Goal: Information Seeking & Learning: Learn about a topic

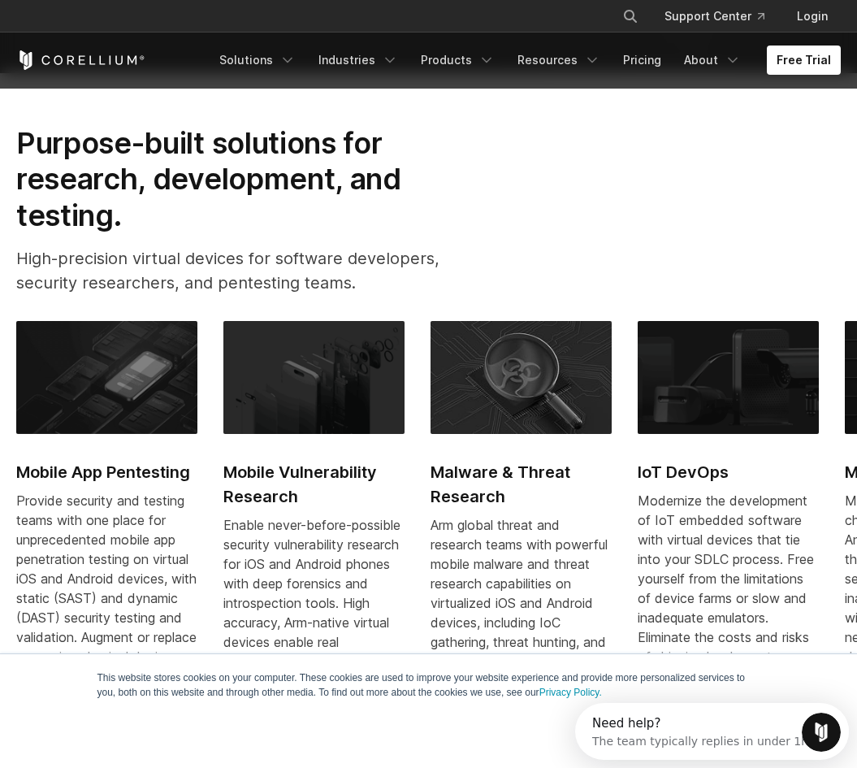
scroll to position [727, 0]
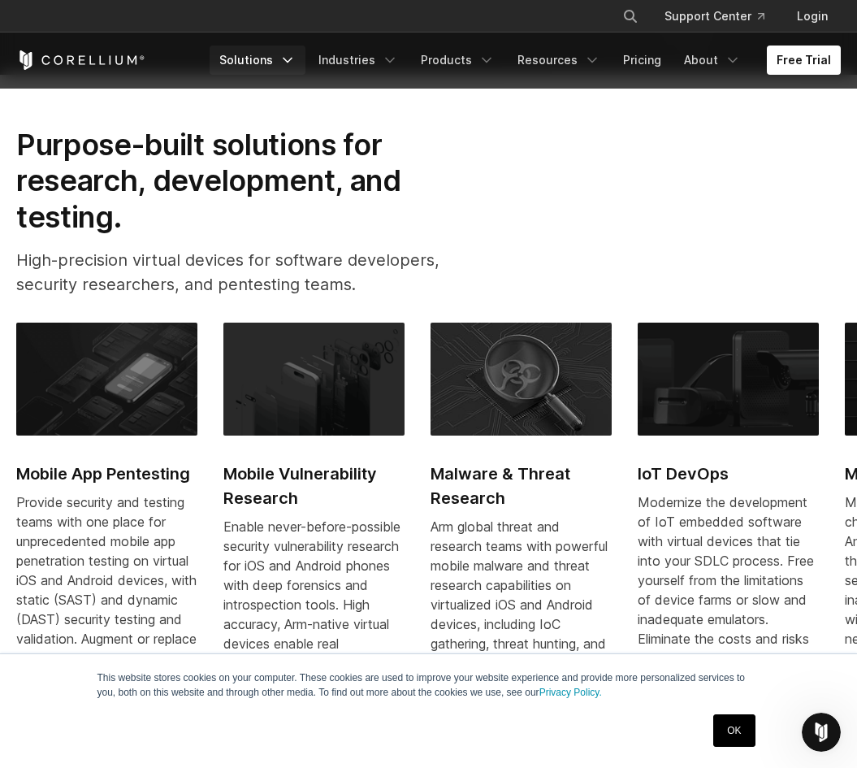
click at [296, 66] on icon "Navigation Menu" at bounding box center [287, 60] width 16 height 16
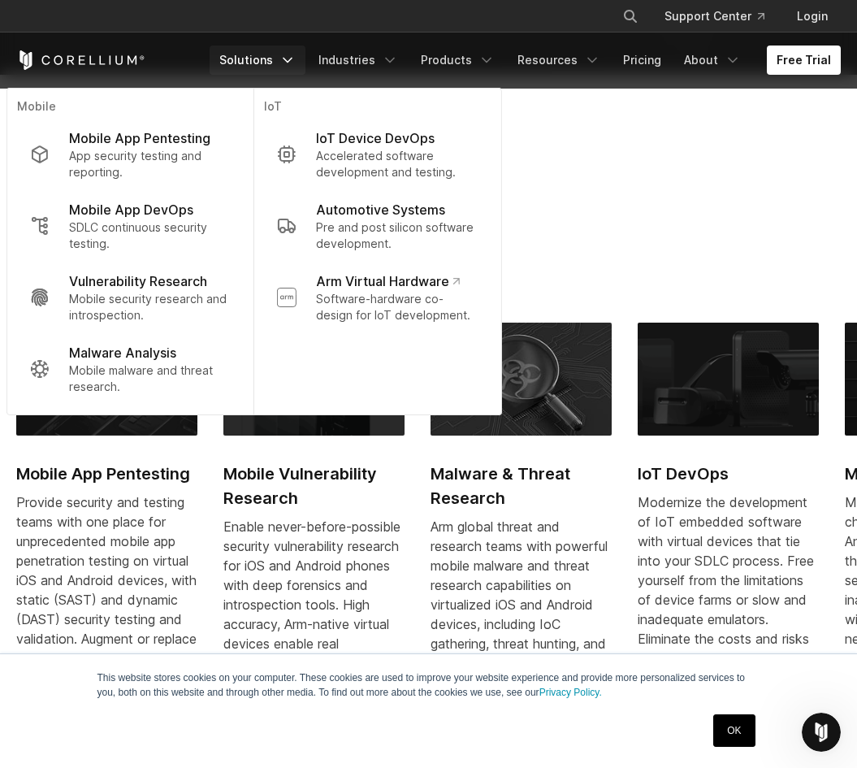
click at [634, 194] on div "Purpose-built solutions for research, development, and testing. High-precision …" at bounding box center [428, 218] width 857 height 183
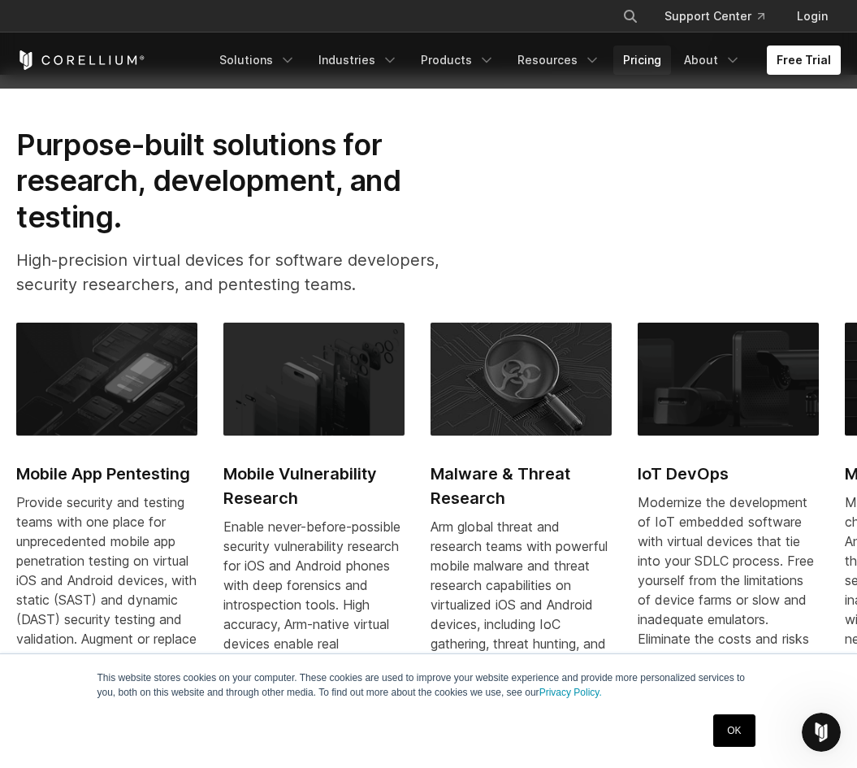
click at [671, 65] on link "Pricing" at bounding box center [642, 59] width 58 height 29
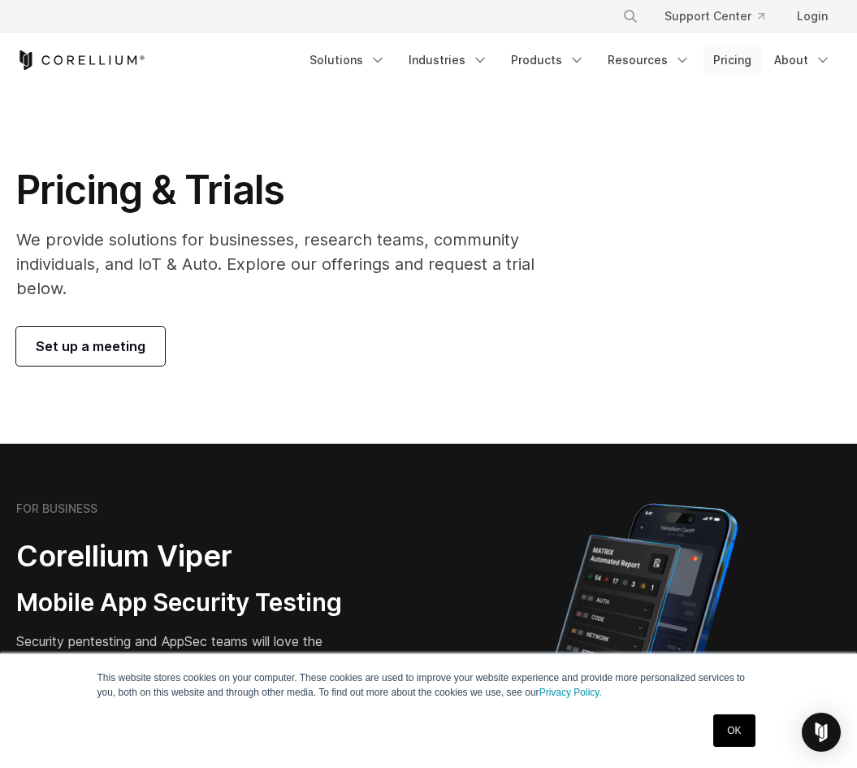
click at [729, 63] on link "Pricing" at bounding box center [732, 59] width 58 height 29
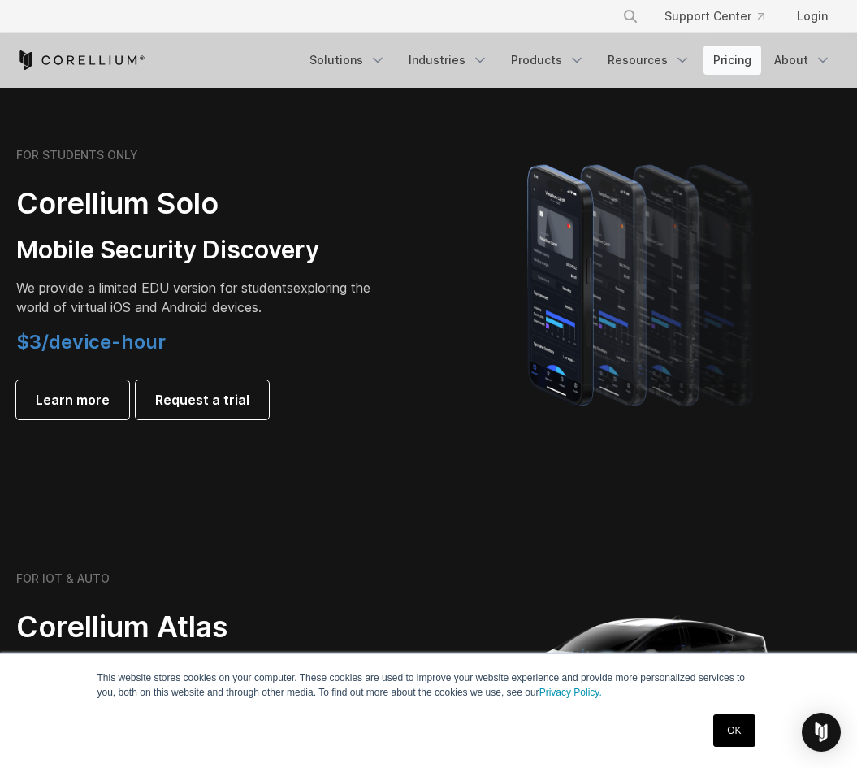
scroll to position [1116, 0]
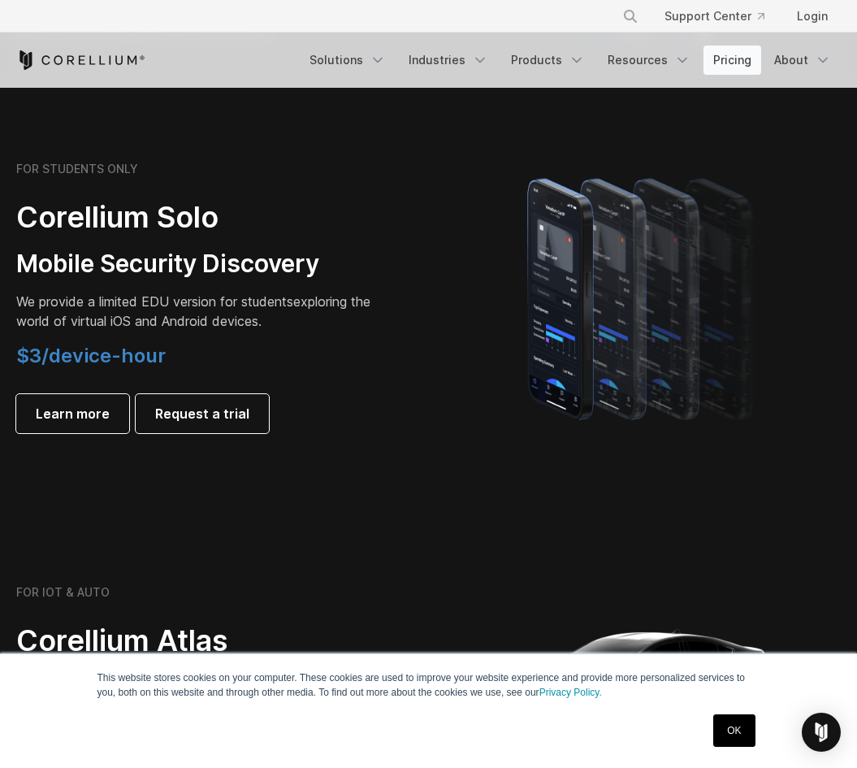
click at [729, 63] on link "Pricing" at bounding box center [732, 59] width 58 height 29
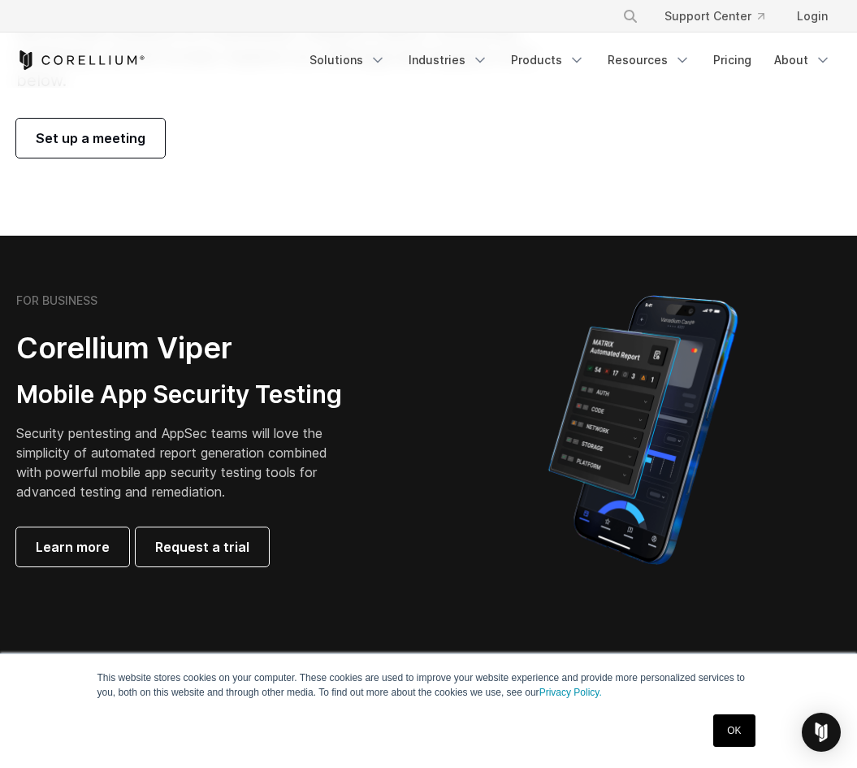
scroll to position [209, 0]
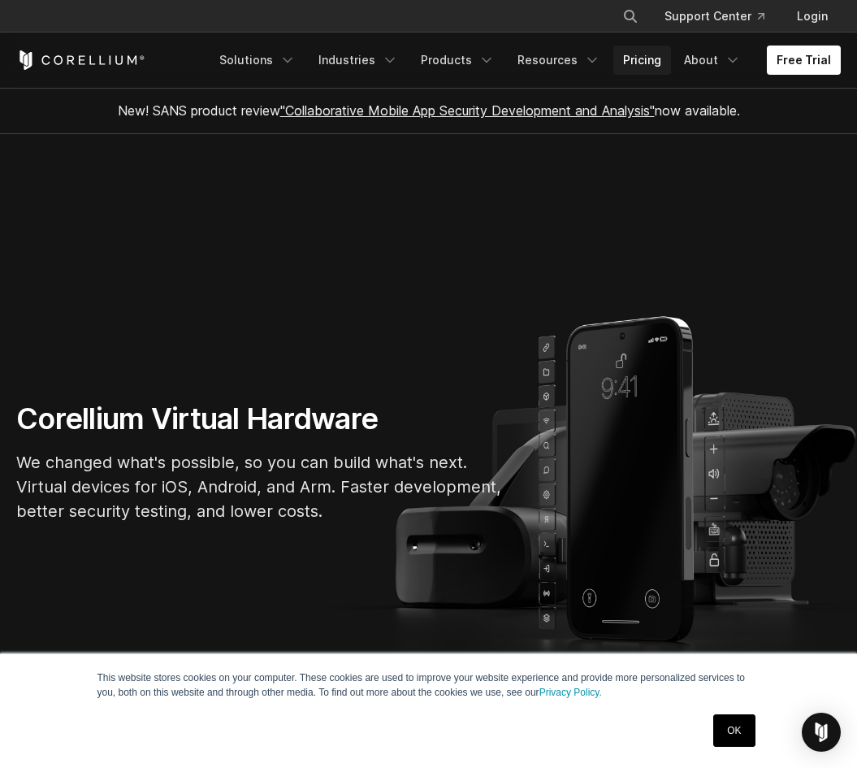
click at [646, 63] on link "Pricing" at bounding box center [642, 59] width 58 height 29
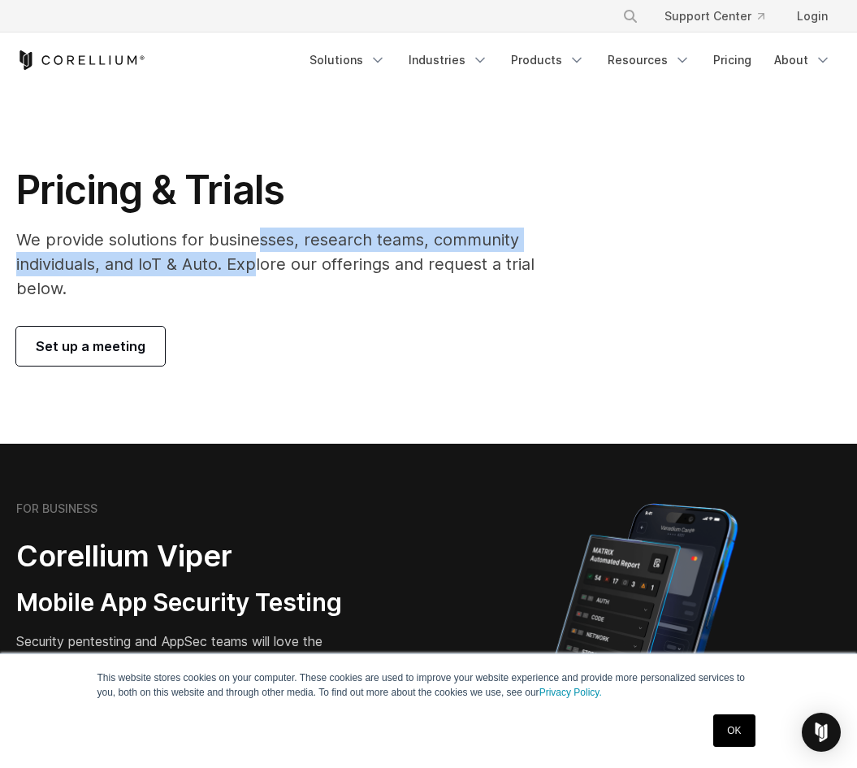
drag, startPoint x: 254, startPoint y: 257, endPoint x: 254, endPoint y: 237, distance: 19.5
click at [254, 237] on p "We provide solutions for businesses, research teams, community individuals, and…" at bounding box center [285, 263] width 538 height 73
drag, startPoint x: 218, startPoint y: 245, endPoint x: 218, endPoint y: 267, distance: 21.9
click at [218, 267] on p "We provide solutions for businesses, research teams, community individuals, and…" at bounding box center [285, 263] width 538 height 73
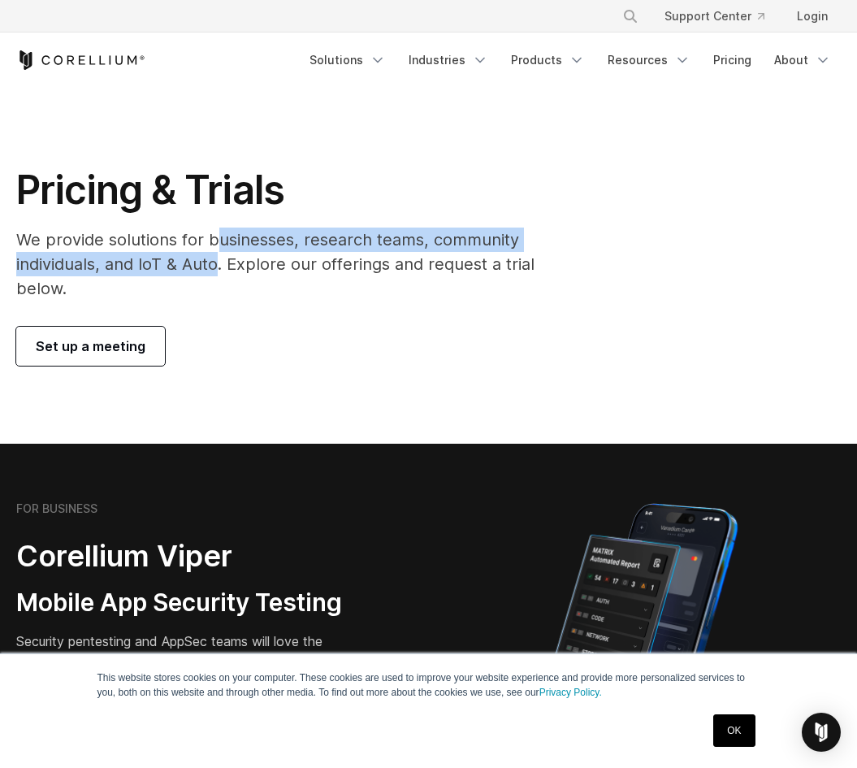
click at [218, 267] on p "We provide solutions for businesses, research teams, community individuals, and…" at bounding box center [285, 263] width 538 height 73
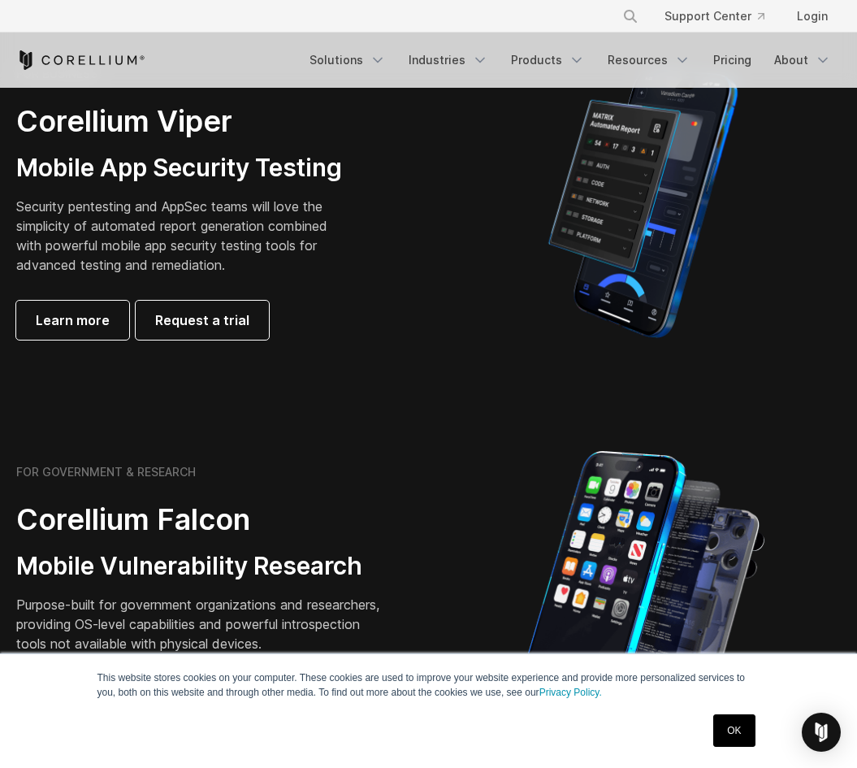
scroll to position [427, 0]
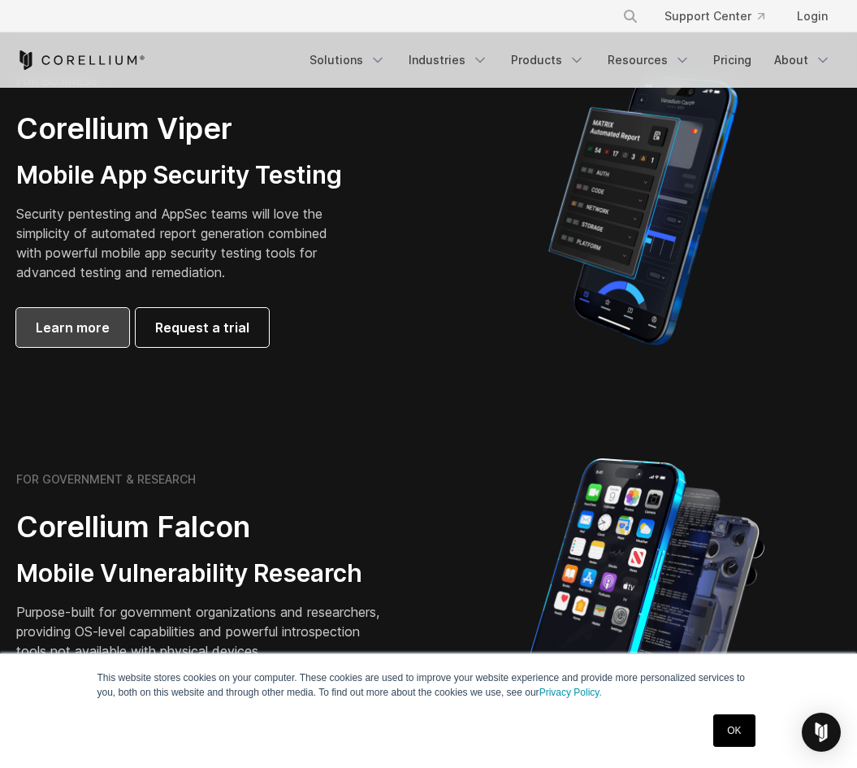
click at [67, 326] on span "Learn more" at bounding box center [73, 327] width 74 height 19
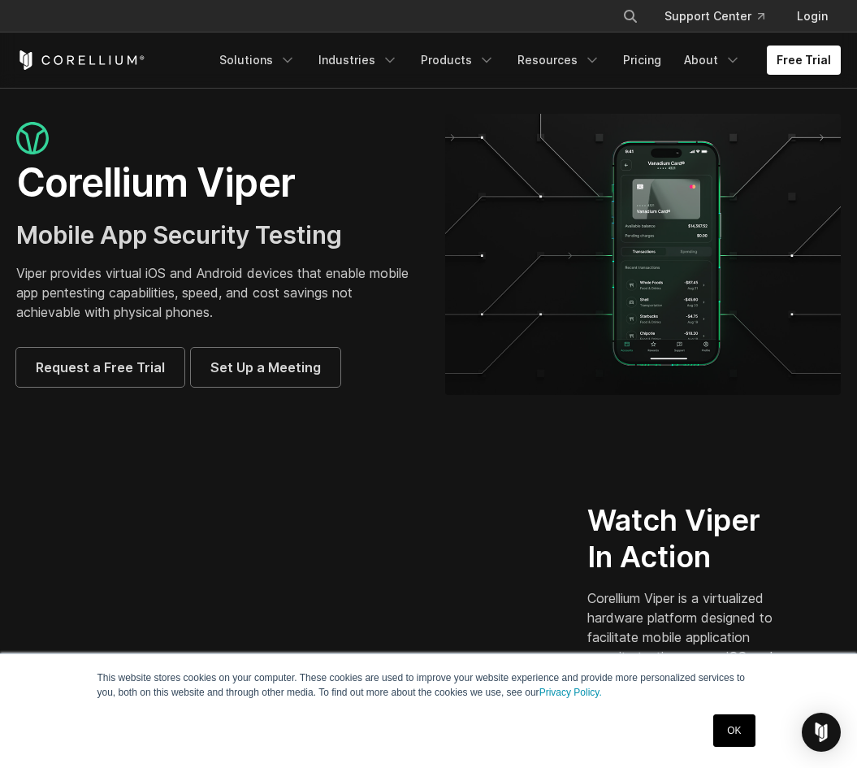
click at [263, 200] on h1 "Corellium Viper" at bounding box center [214, 182] width 396 height 49
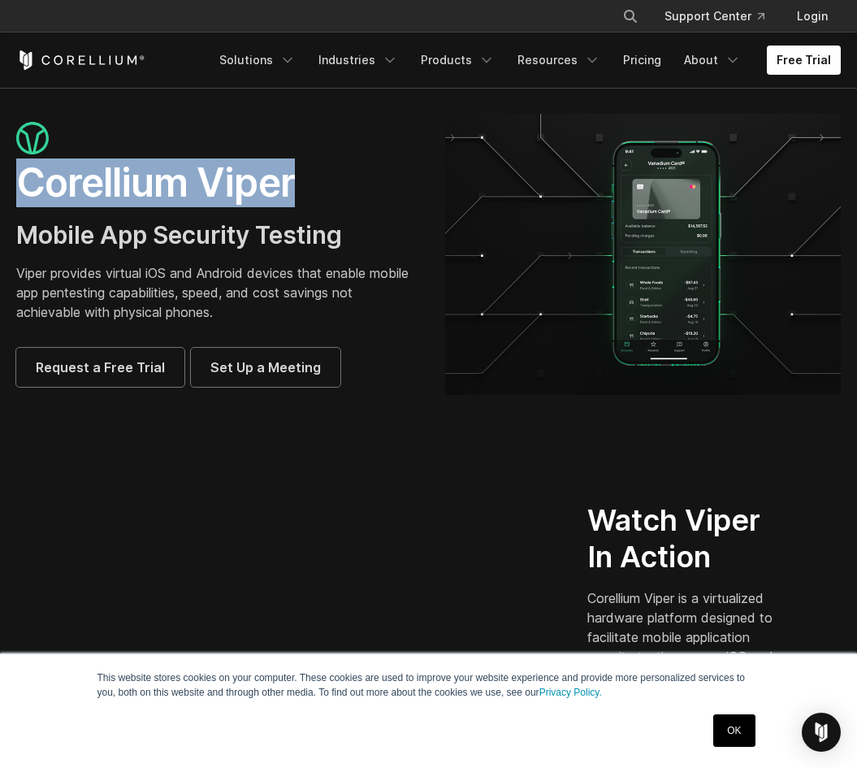
drag, startPoint x: 263, startPoint y: 200, endPoint x: 145, endPoint y: 175, distance: 121.1
click at [145, 175] on h1 "Corellium Viper" at bounding box center [214, 182] width 396 height 49
copy h1 "Corellium Viper"
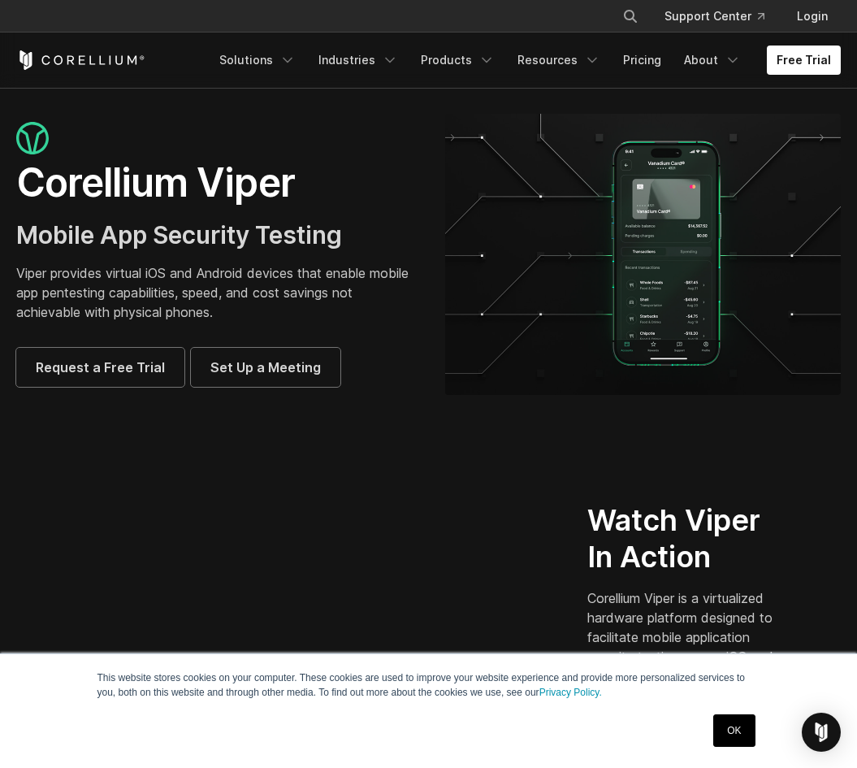
click at [133, 5] on div "× Search our site... Support Center Login" at bounding box center [428, 16] width 824 height 29
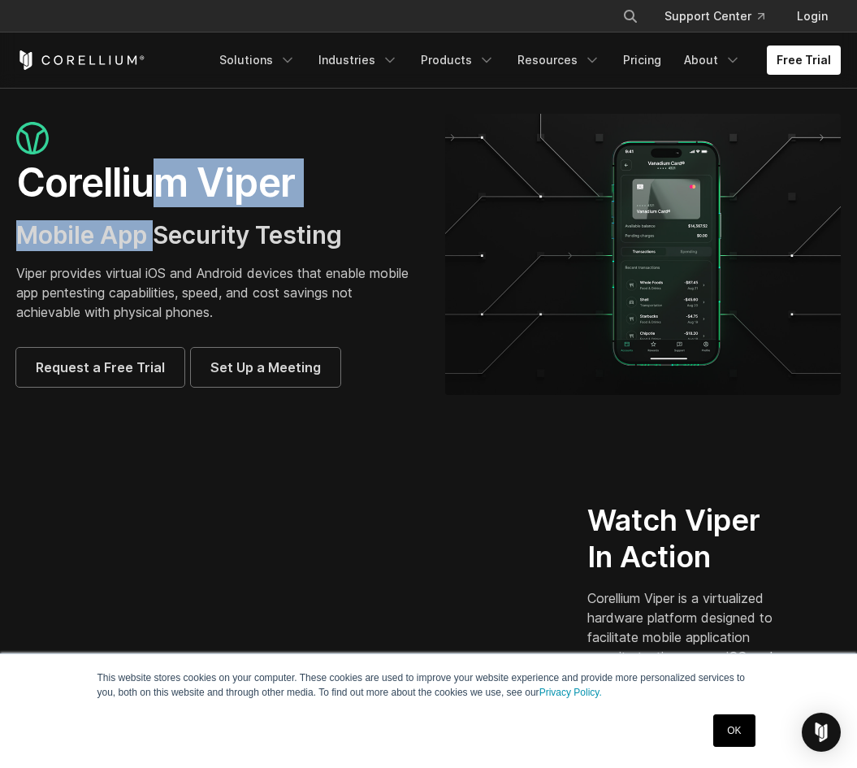
drag, startPoint x: 167, startPoint y: 196, endPoint x: 156, endPoint y: 239, distance: 44.5
click at [156, 239] on div "Corellium Viper Mobile App Security Testing Viper provides virtual iOS and Andr…" at bounding box center [214, 255] width 396 height 266
click at [156, 239] on span "Mobile App Security Testing" at bounding box center [179, 234] width 326 height 29
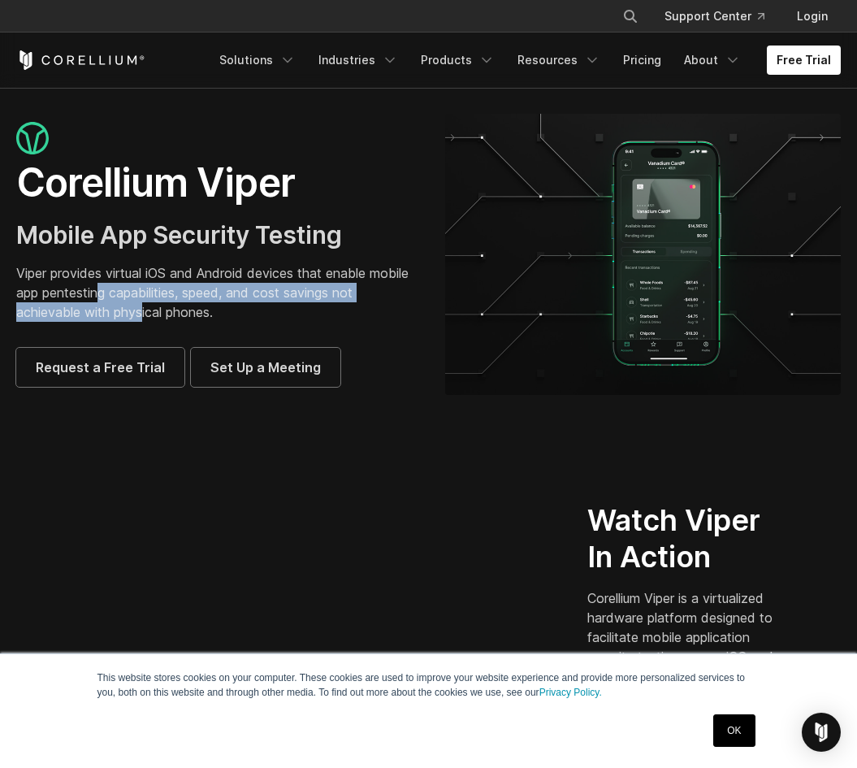
drag, startPoint x: 142, startPoint y: 305, endPoint x: 146, endPoint y: 288, distance: 17.5
click at [146, 288] on p "Viper provides virtual iOS and Android devices that enable mobile app pentestin…" at bounding box center [214, 292] width 396 height 58
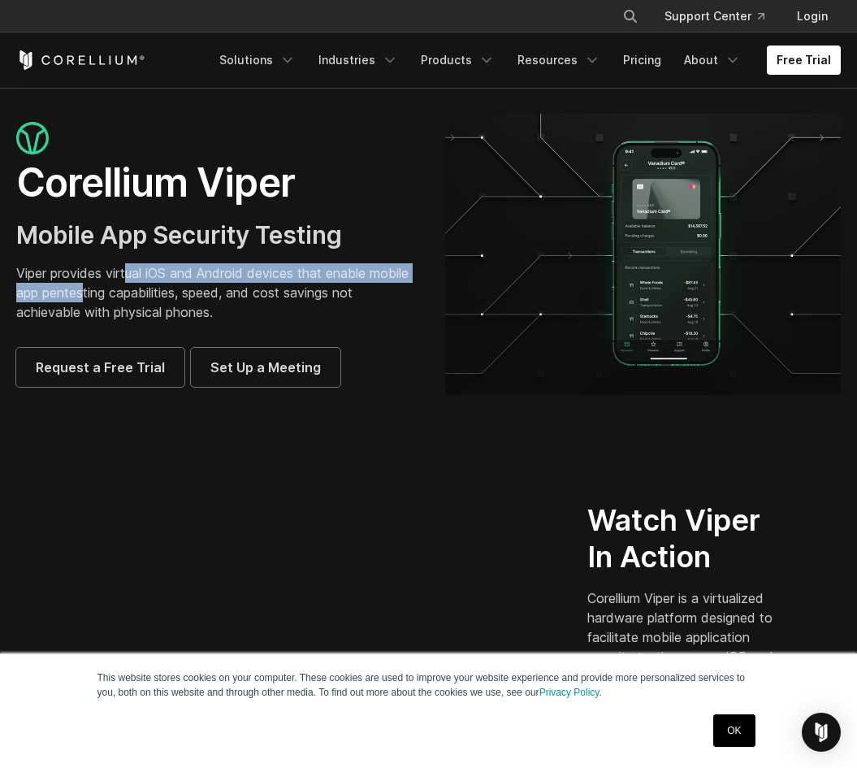
drag, startPoint x: 130, startPoint y: 272, endPoint x: 132, endPoint y: 298, distance: 26.0
click at [132, 298] on p "Viper provides virtual iOS and Android devices that enable mobile app pentestin…" at bounding box center [214, 292] width 396 height 58
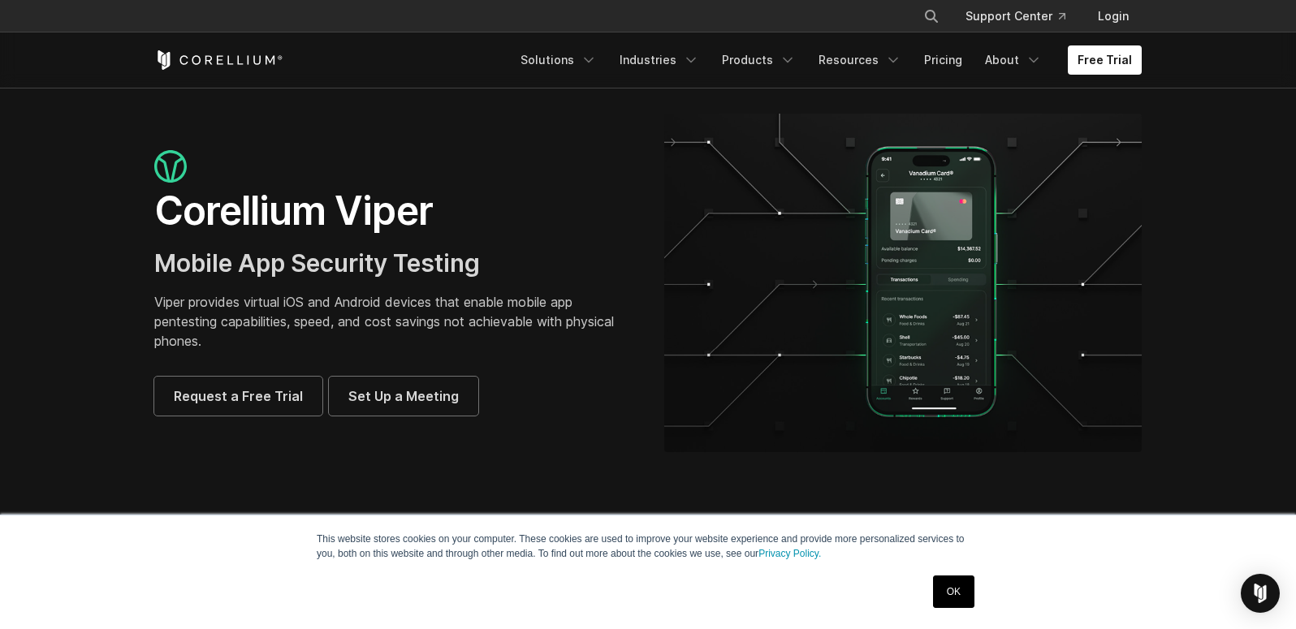
click at [305, 6] on div "× Search our site... Support Center Login" at bounding box center [648, 16] width 988 height 29
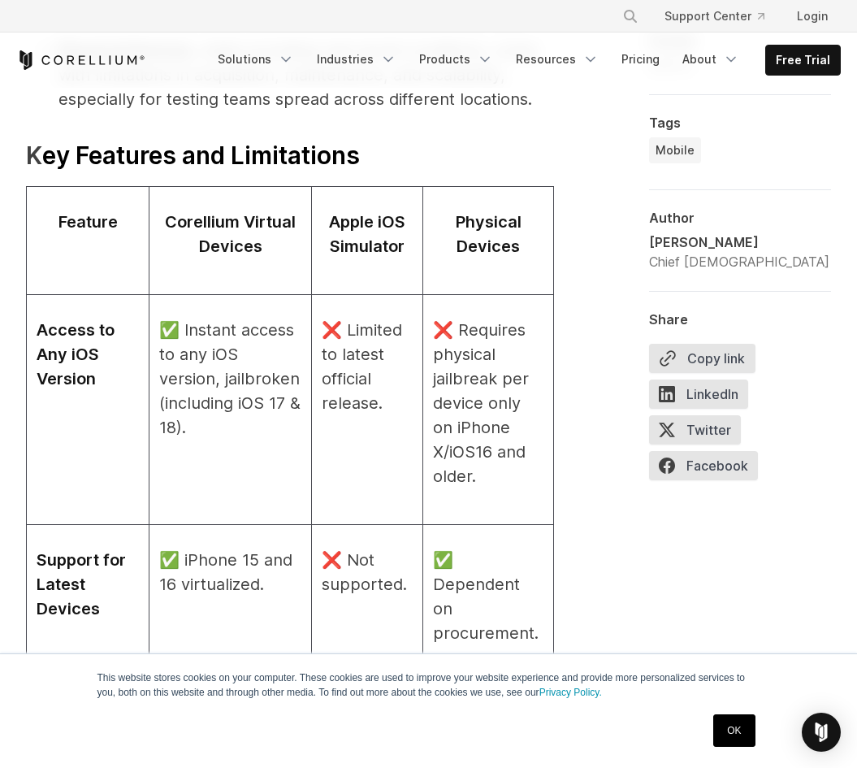
scroll to position [1937, 0]
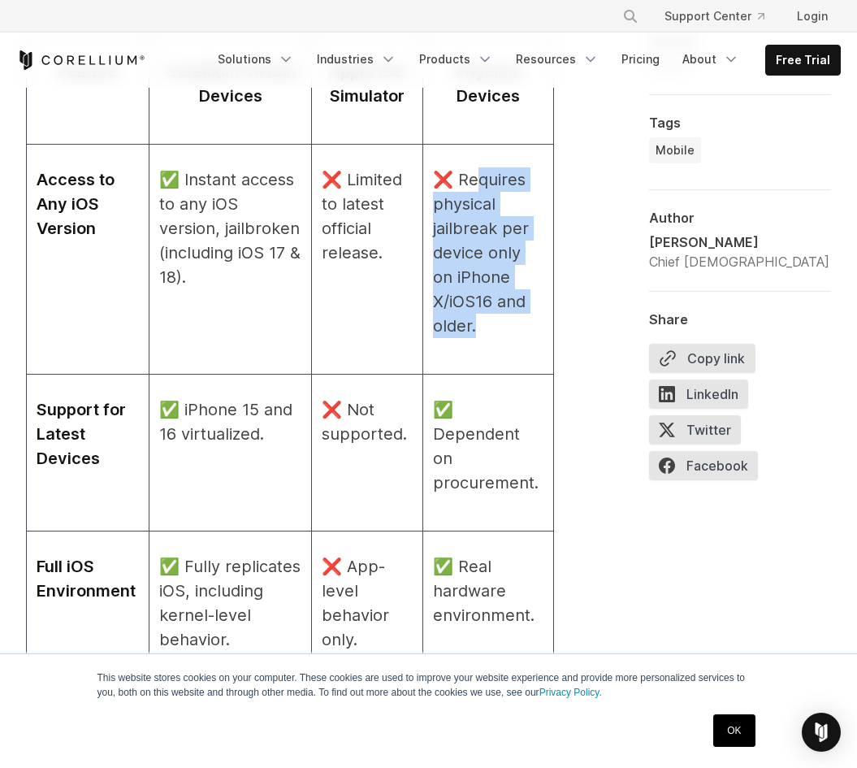
drag, startPoint x: 477, startPoint y: 175, endPoint x: 477, endPoint y: 318, distance: 142.9
click at [477, 318] on p "❌ Requires physical jailbreak per device only on iPhone X/iOS16 and older." at bounding box center [488, 252] width 110 height 171
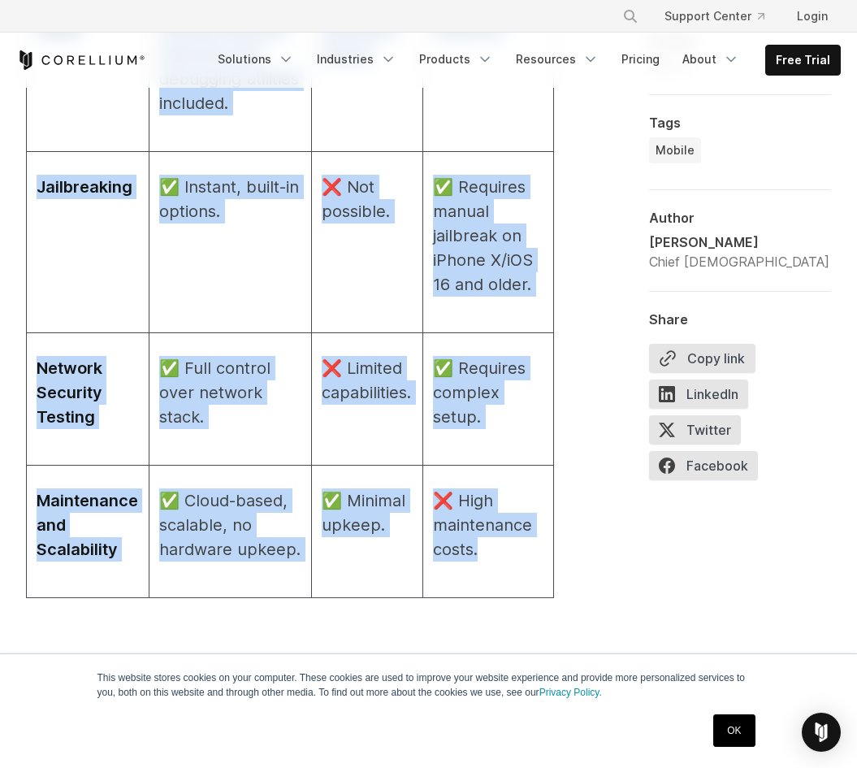
scroll to position [2680, 0]
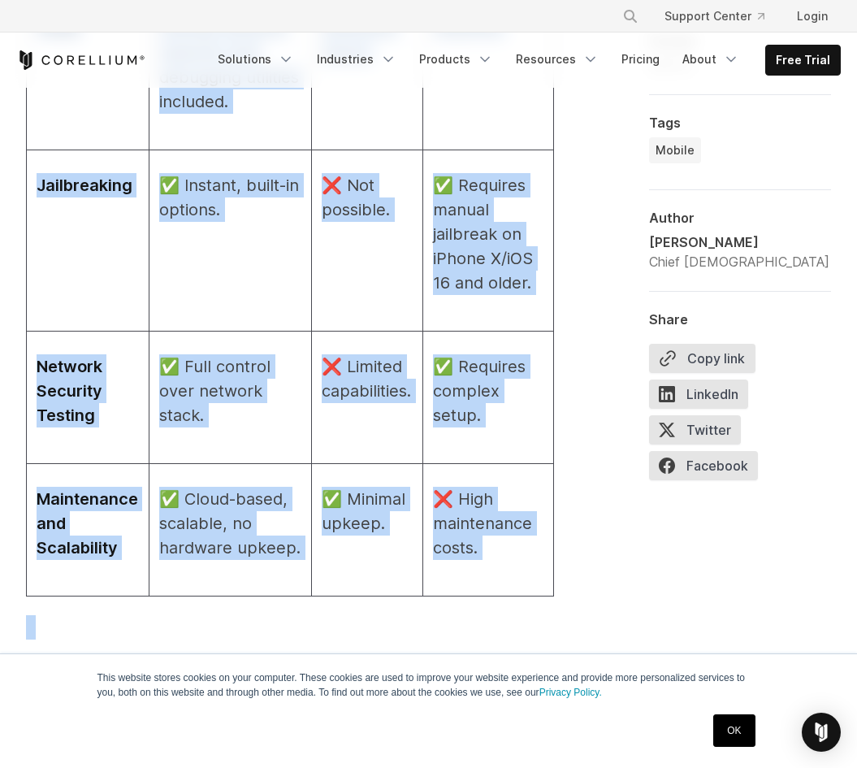
drag, startPoint x: 426, startPoint y: 201, endPoint x: 588, endPoint y: 608, distance: 437.8
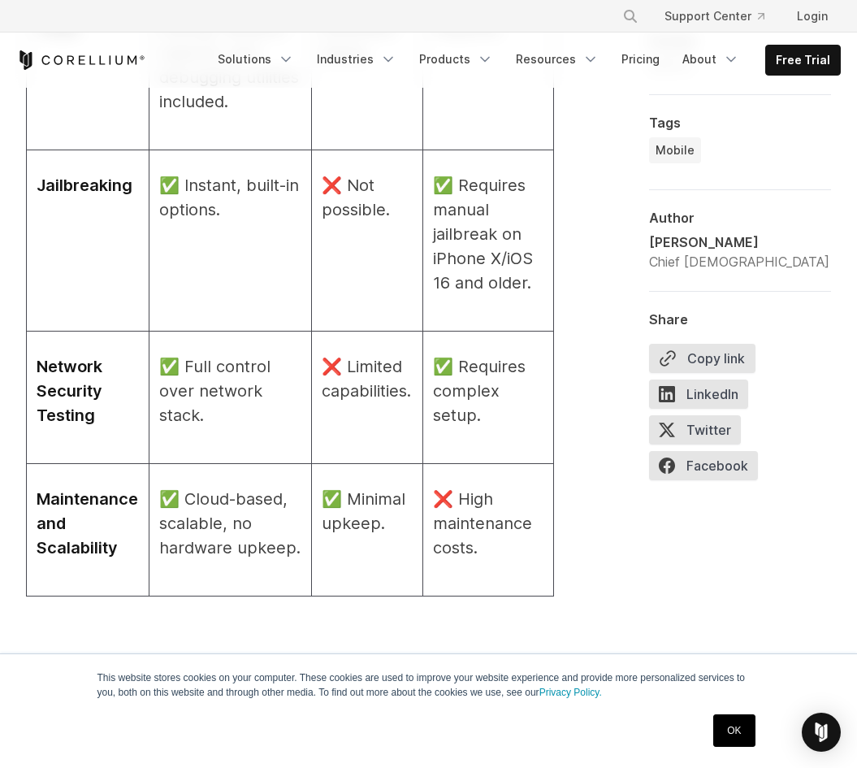
click at [310, 615] on p at bounding box center [290, 627] width 528 height 24
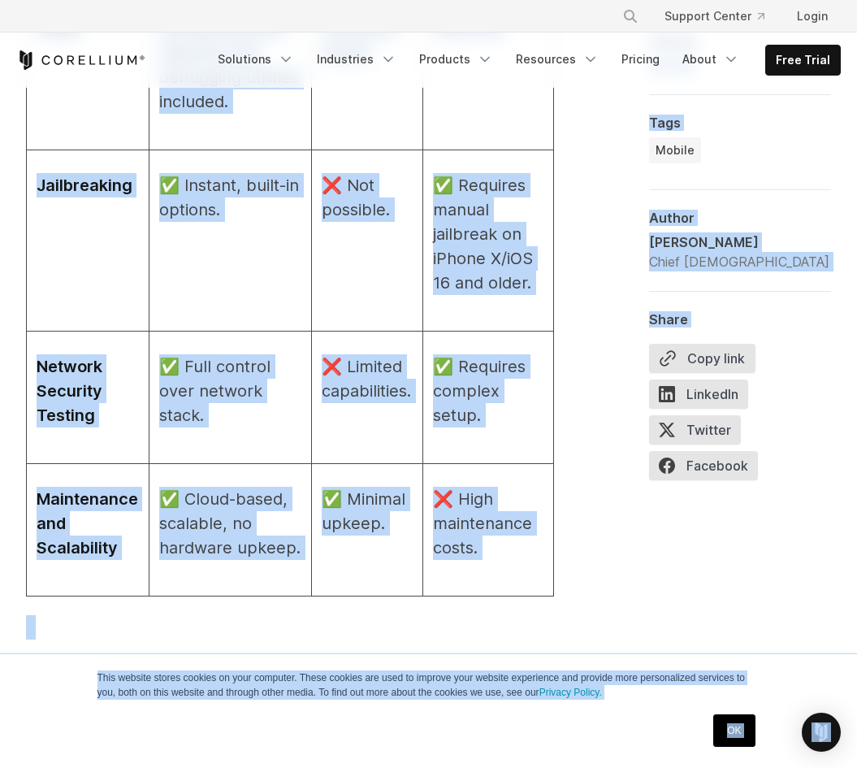
click at [310, 615] on p at bounding box center [290, 627] width 528 height 24
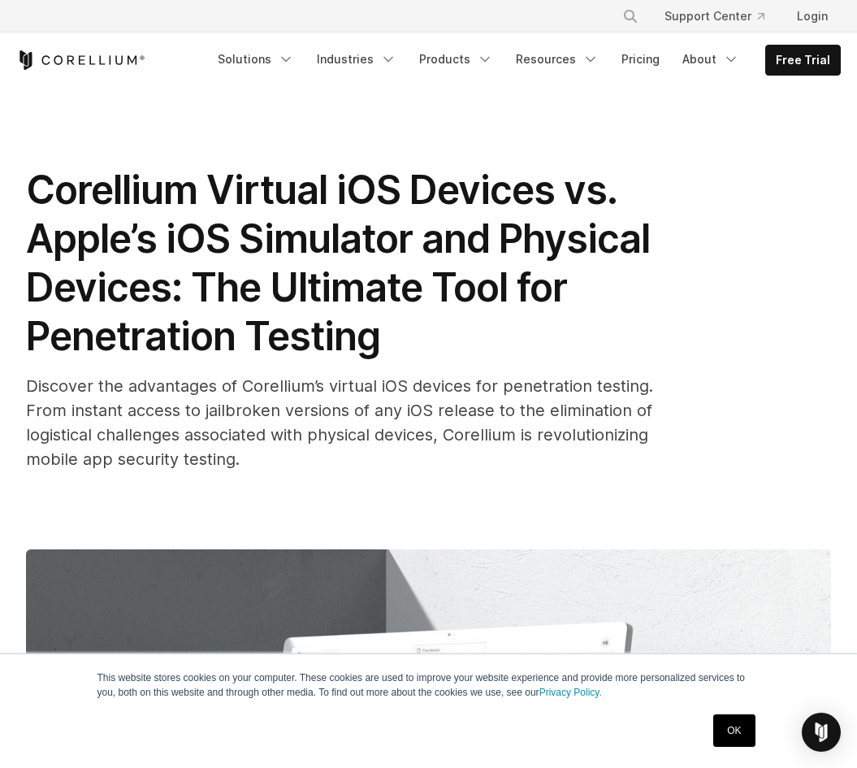
scroll to position [0, 0]
click at [640, 408] on span "Discover the advantages of Corellium’s virtual iOS devices for penetration test…" at bounding box center [339, 422] width 627 height 93
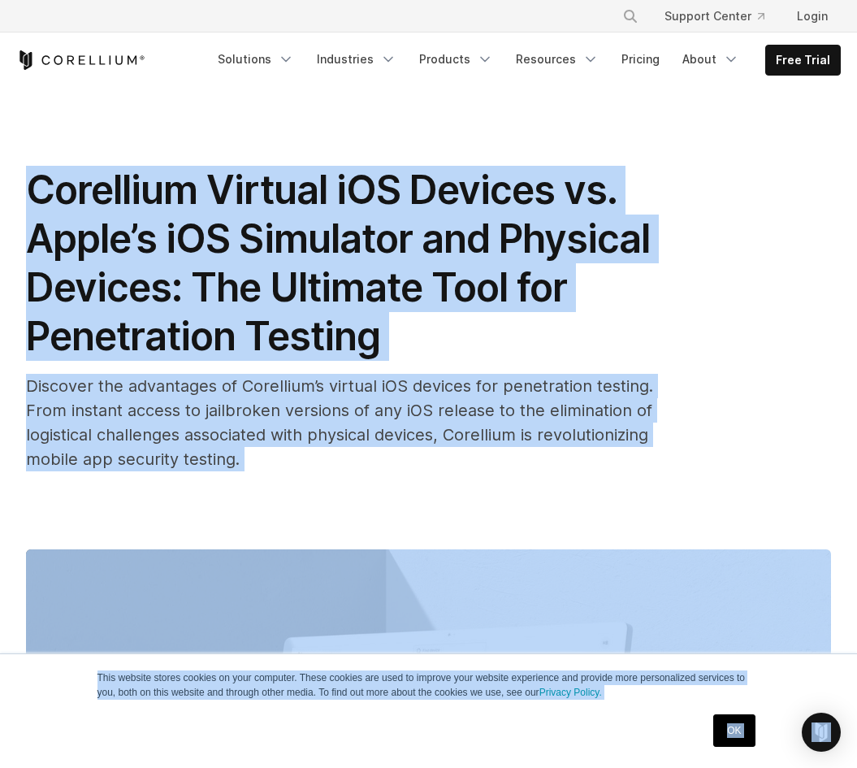
click at [640, 408] on span "Discover the advantages of Corellium’s virtual iOS devices for penetration test…" at bounding box center [339, 422] width 627 height 93
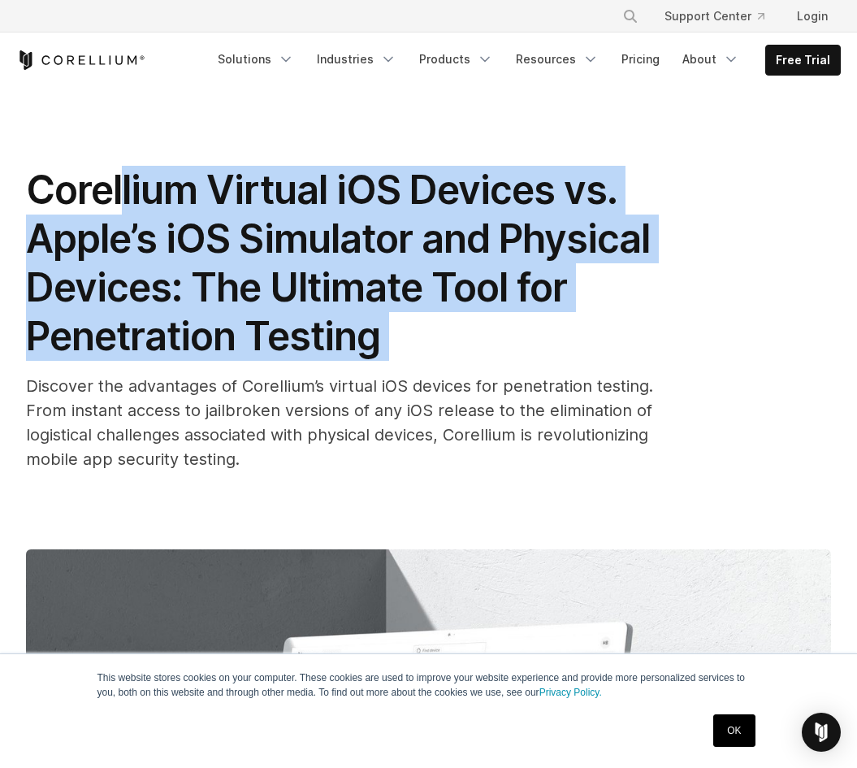
drag, startPoint x: 694, startPoint y: 372, endPoint x: 127, endPoint y: 210, distance: 589.5
click at [127, 210] on div "Corellium Virtual iOS Devices vs. Apple’s iOS Simulator and Physical Devices: T…" at bounding box center [428, 318] width 805 height 305
click at [127, 210] on span "Corellium Virtual iOS Devices vs. Apple’s iOS Simulator and Physical Devices: T…" at bounding box center [338, 263] width 624 height 194
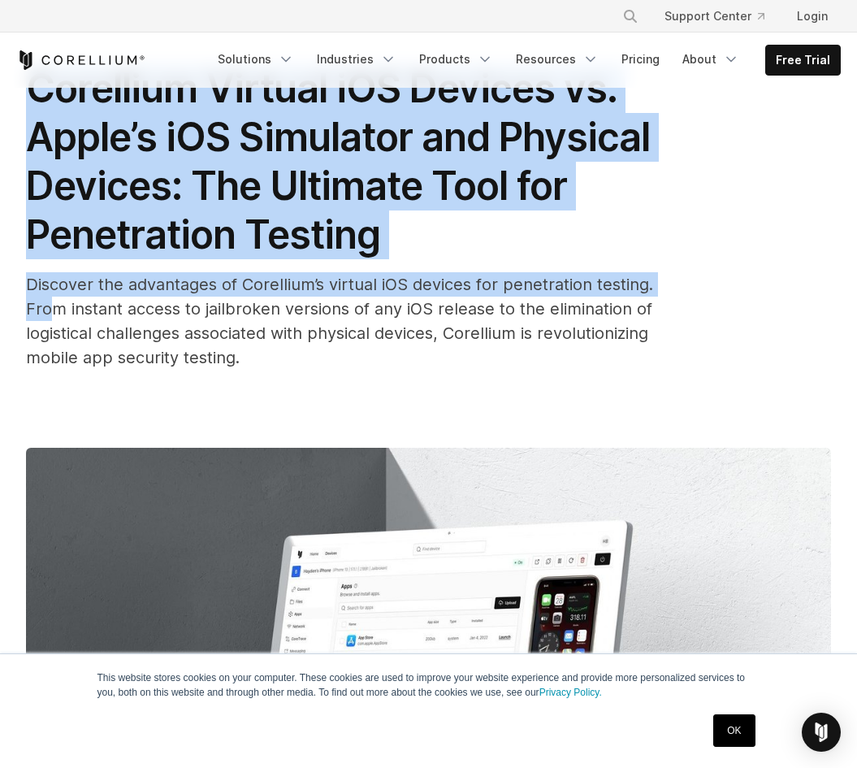
scroll to position [104, 0]
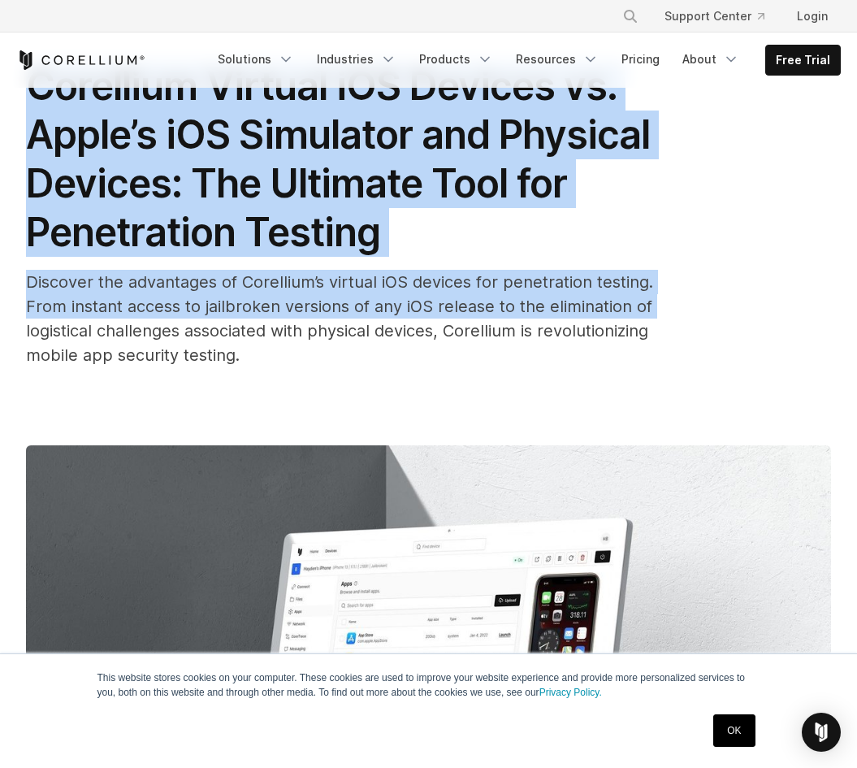
drag, startPoint x: 34, startPoint y: 42, endPoint x: 17, endPoint y: 318, distance: 275.9
click at [17, 318] on div "Corellium Virtual iOS Devices vs. Apple’s iOS Simulator and Physical Devices: T…" at bounding box center [428, 555] width 857 height 1143
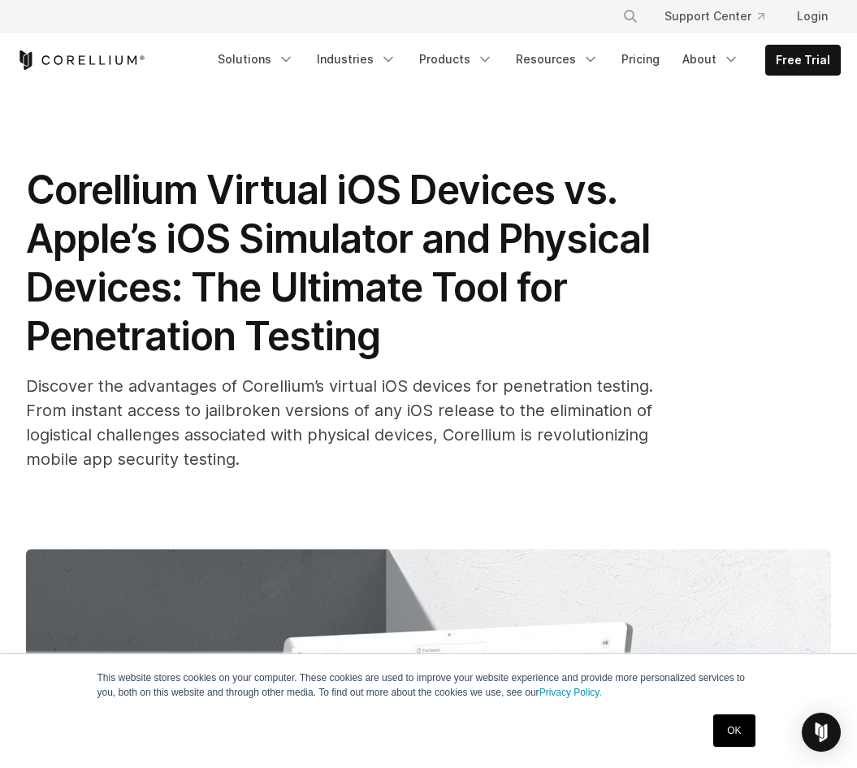
scroll to position [0, 0]
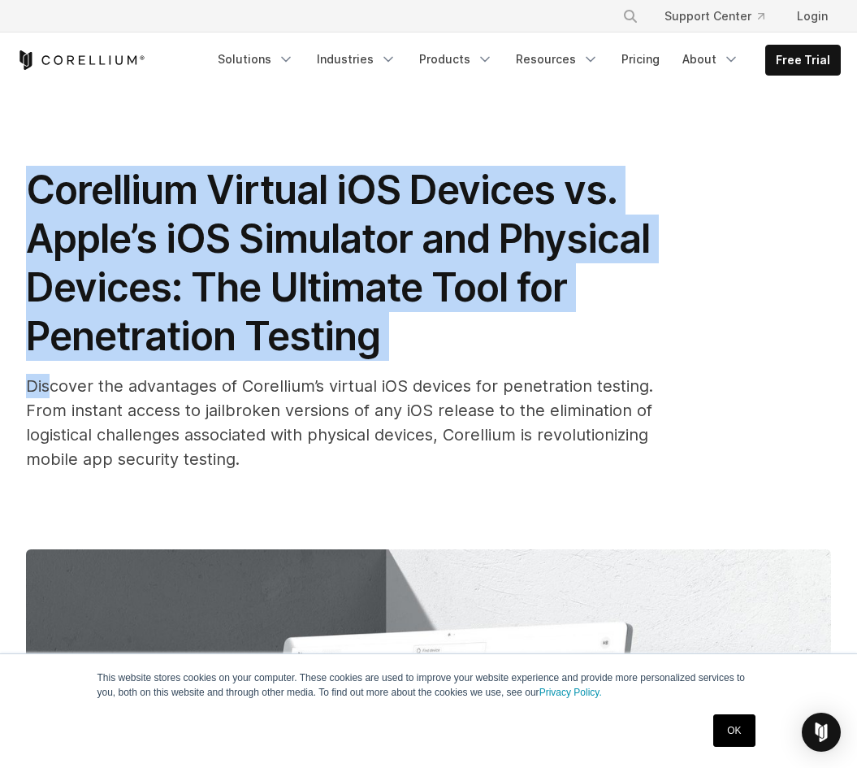
drag, startPoint x: 15, startPoint y: 175, endPoint x: 50, endPoint y: 380, distance: 208.4
click at [50, 380] on div "Corellium Virtual iOS Devices vs. Apple’s iOS Simulator and Physical Devices: T…" at bounding box center [428, 659] width 857 height 1143
click at [50, 380] on span "Discover the advantages of Corellium’s virtual iOS devices for penetration test…" at bounding box center [339, 422] width 627 height 93
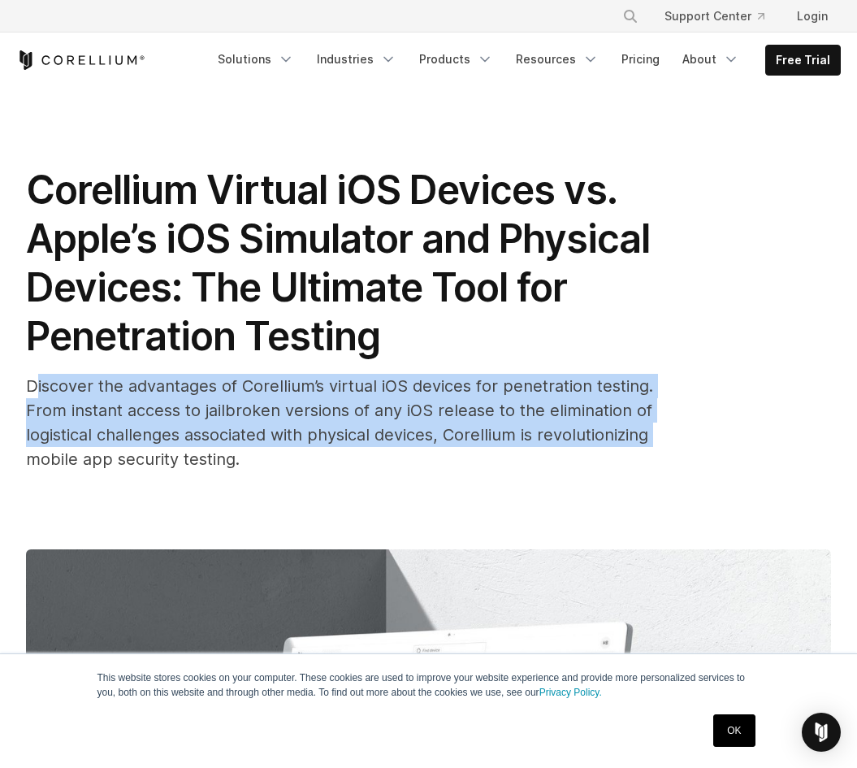
drag, startPoint x: 33, startPoint y: 374, endPoint x: 30, endPoint y: 457, distance: 83.7
click at [30, 457] on div "Discover the advantages of Corellium’s virtual iOS devices for penetration test…" at bounding box center [351, 422] width 650 height 97
click at [30, 452] on span "Discover the advantages of Corellium’s virtual iOS devices for penetration test…" at bounding box center [339, 422] width 627 height 93
drag, startPoint x: 22, startPoint y: 390, endPoint x: 22, endPoint y: 474, distance: 83.7
click at [22, 474] on div "Corellium Virtual iOS Devices vs. Apple’s iOS Simulator and Physical Devices: T…" at bounding box center [428, 659] width 857 height 1143
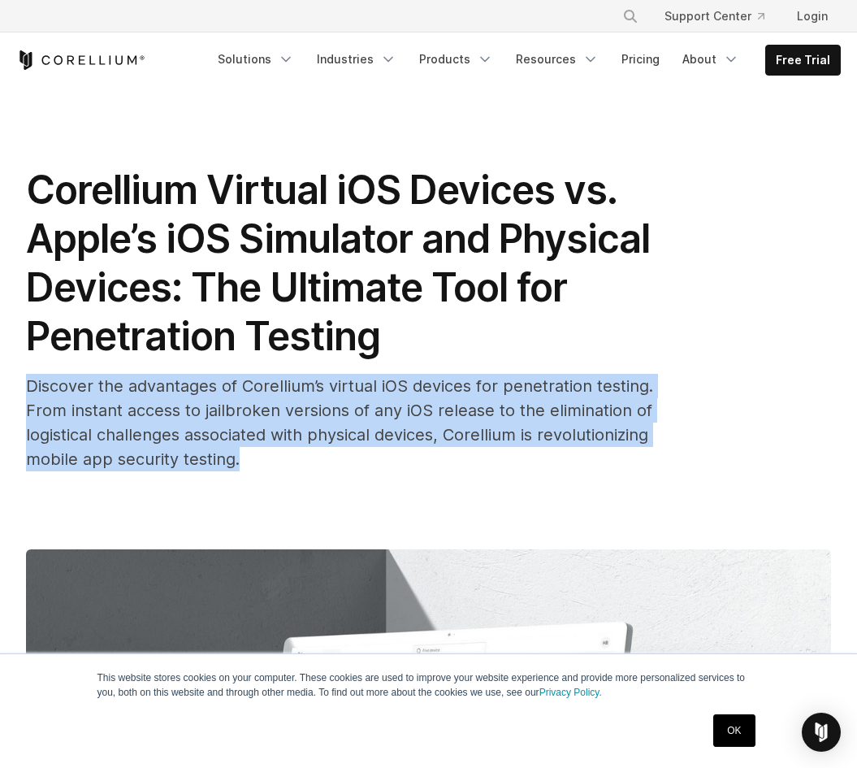
click at [22, 474] on div "Corellium Virtual iOS Devices vs. Apple’s iOS Simulator and Physical Devices: T…" at bounding box center [428, 659] width 857 height 1143
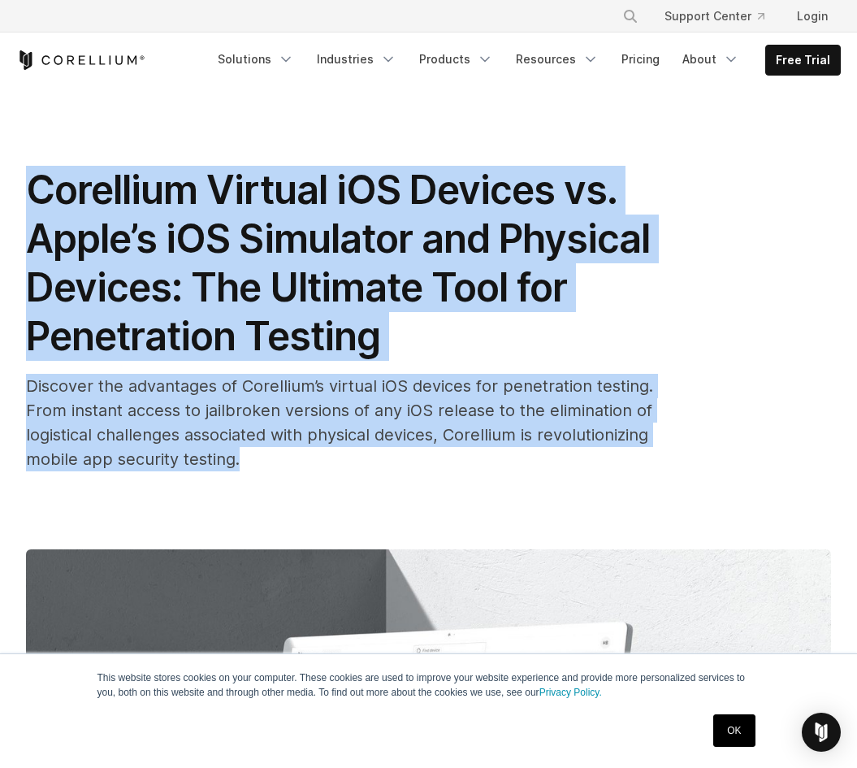
drag, startPoint x: 61, startPoint y: 481, endPoint x: 21, endPoint y: 176, distance: 307.2
click at [21, 176] on div "Corellium Virtual iOS Devices vs. Apple’s iOS Simulator and Physical Devices: T…" at bounding box center [428, 659] width 857 height 1143
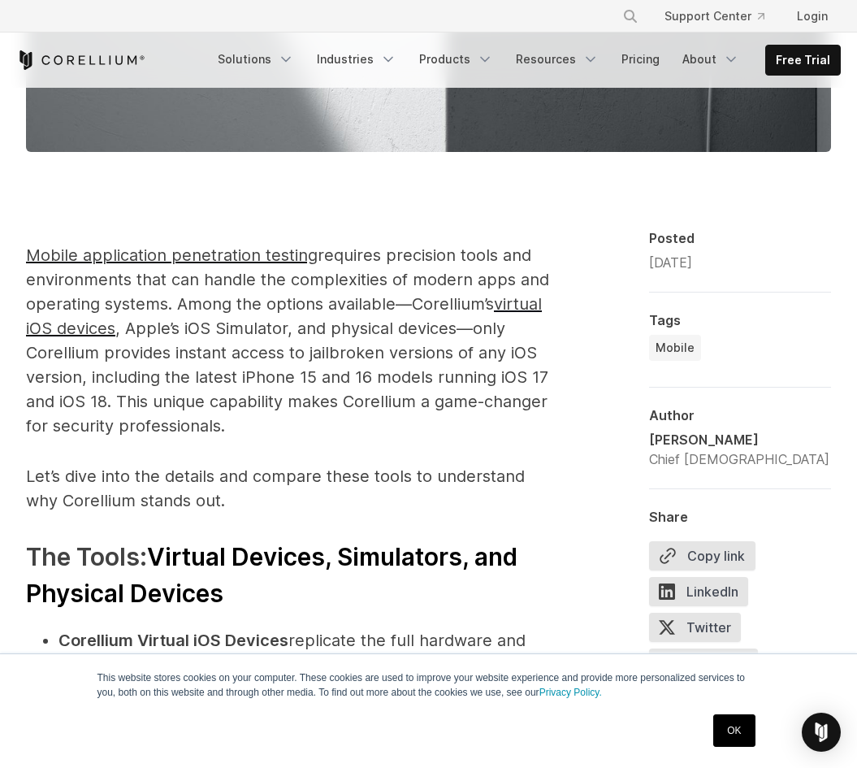
scroll to position [1010, 0]
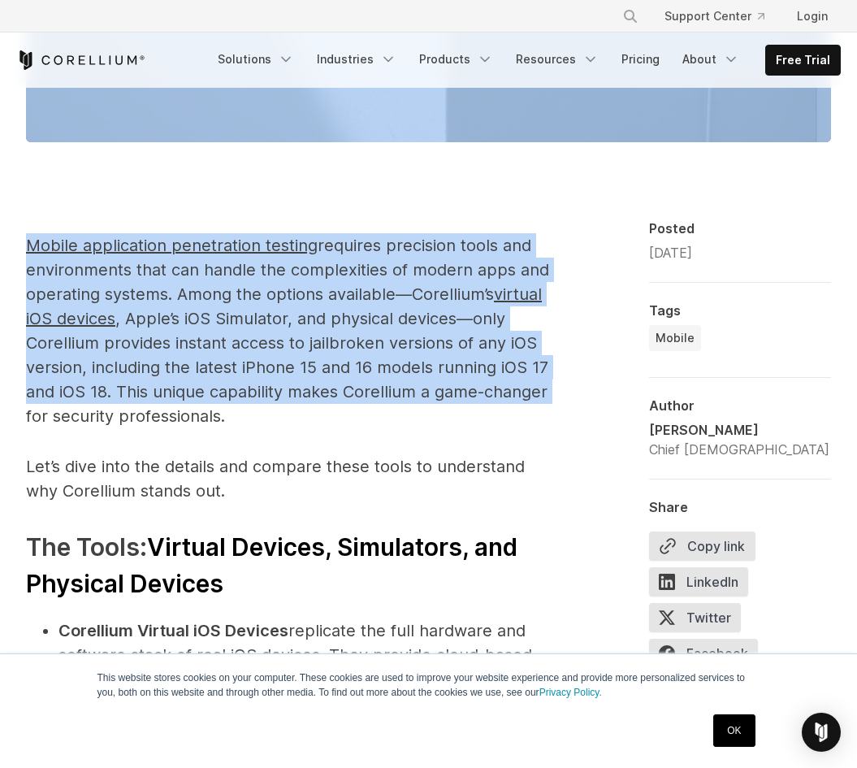
drag, startPoint x: 43, startPoint y: 208, endPoint x: 2, endPoint y: 403, distance: 199.1
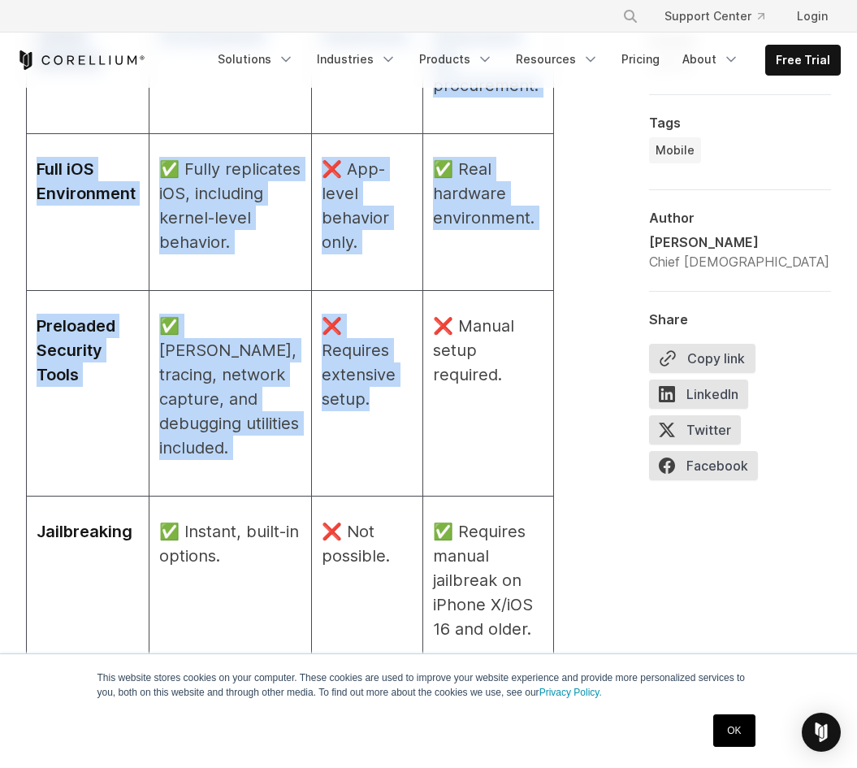
scroll to position [2343, 0]
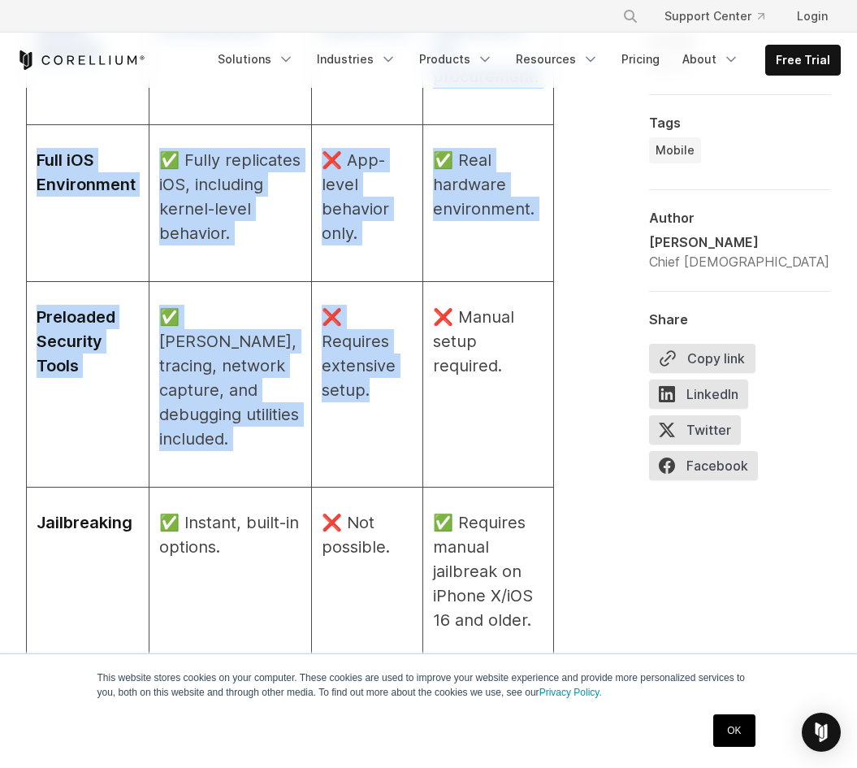
drag, startPoint x: 2, startPoint y: 403, endPoint x: 397, endPoint y: 231, distance: 430.3
